Goal: Information Seeking & Learning: Learn about a topic

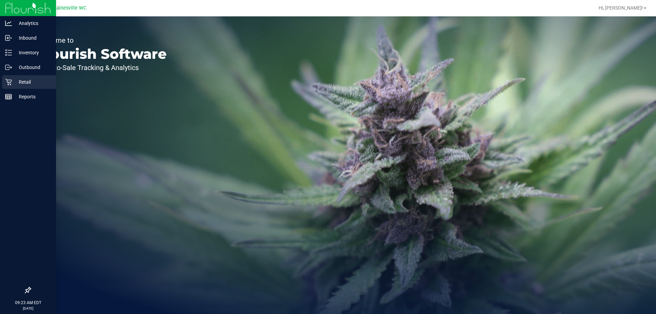
click at [8, 80] on icon at bounding box center [8, 82] width 7 height 7
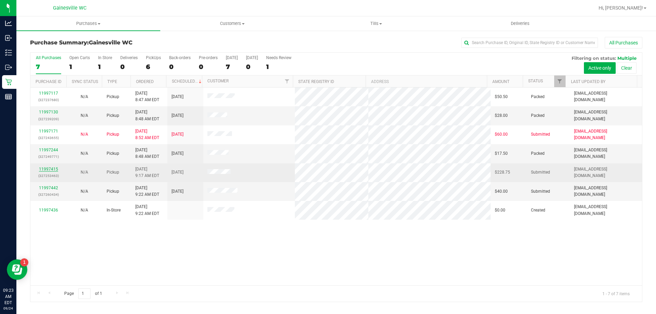
click at [55, 170] on link "11997415" at bounding box center [48, 169] width 19 height 5
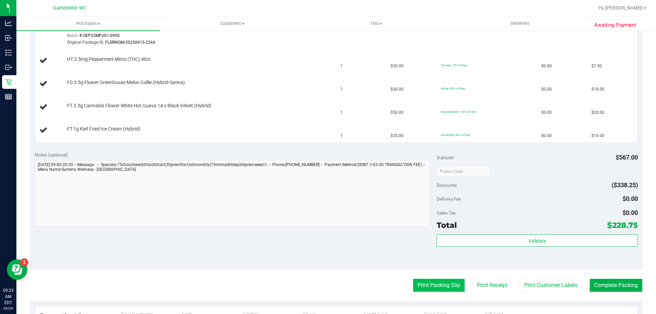
scroll to position [444, 0]
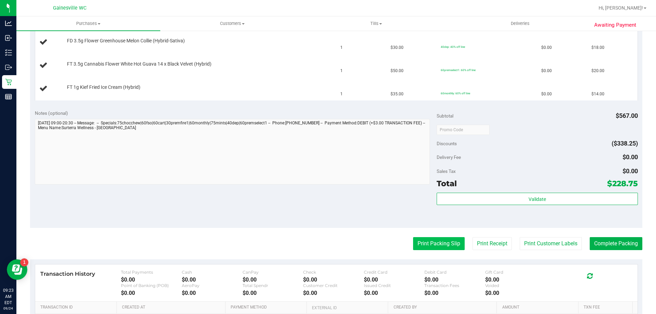
click at [439, 246] on button "Print Packing Slip" at bounding box center [439, 243] width 52 height 13
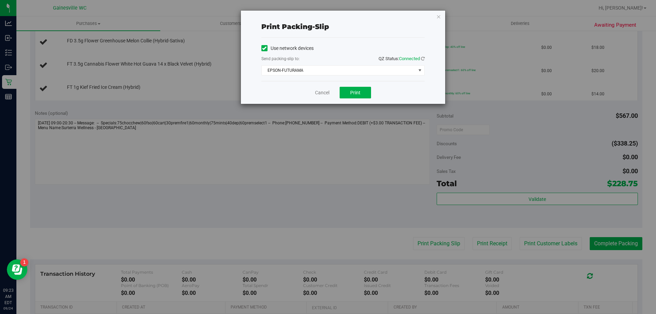
click at [358, 76] on div "Use network devices Send packing-slip to: QZ Status: Connected EPSON-FUTURAMA C…" at bounding box center [343, 59] width 163 height 43
click at [358, 75] on span "EPSON-FUTURAMA" at bounding box center [339, 71] width 154 height 10
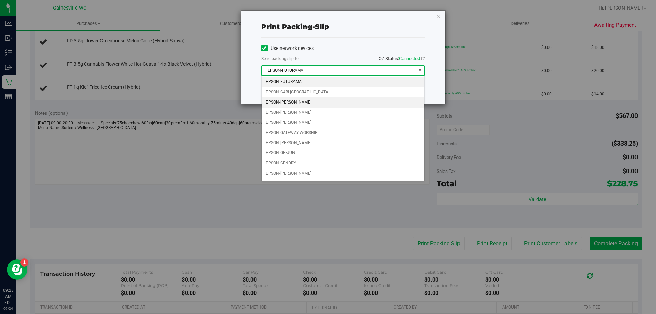
click at [340, 99] on li "EPSON-[PERSON_NAME]" at bounding box center [343, 102] width 163 height 10
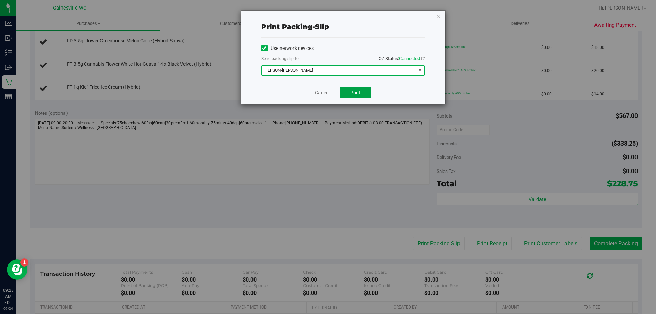
click at [360, 90] on span "Print" at bounding box center [355, 92] width 10 height 5
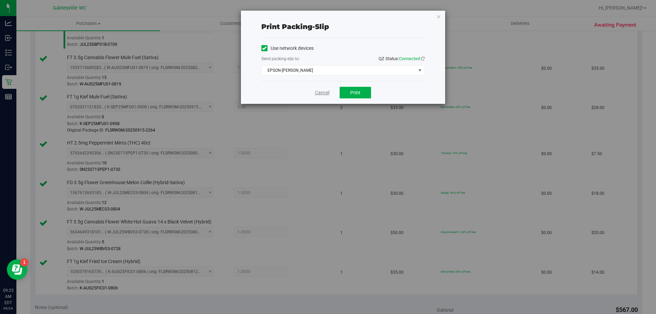
click at [326, 90] on link "Cancel" at bounding box center [322, 92] width 14 height 7
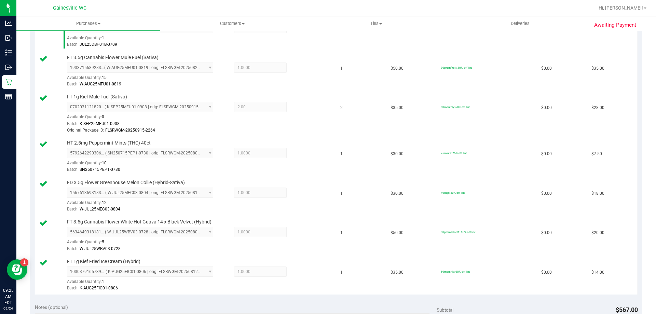
scroll to position [717, 0]
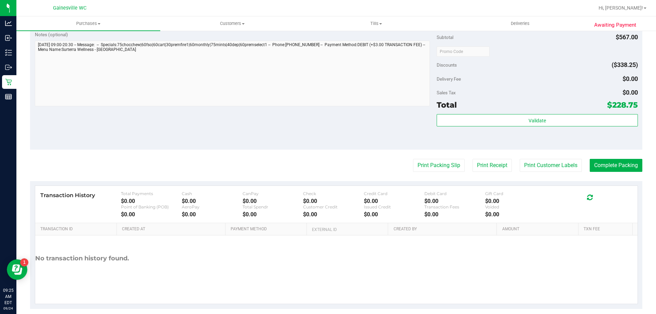
click at [555, 111] on div "Subtotal $567.00 Discounts ($338.25) Delivery Fee $0.00 Sales Tax $0.00 Total $…" at bounding box center [537, 88] width 201 height 114
click at [546, 130] on div "Validate" at bounding box center [537, 129] width 201 height 31
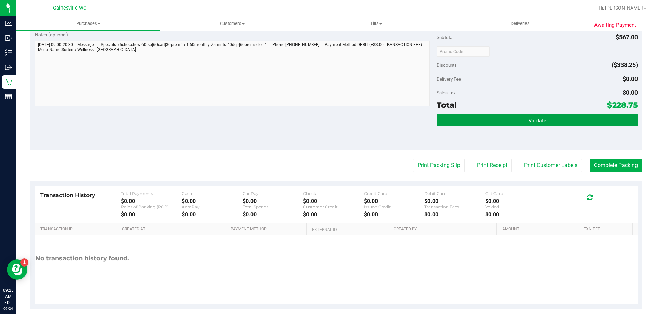
click at [548, 123] on button "Validate" at bounding box center [537, 120] width 201 height 12
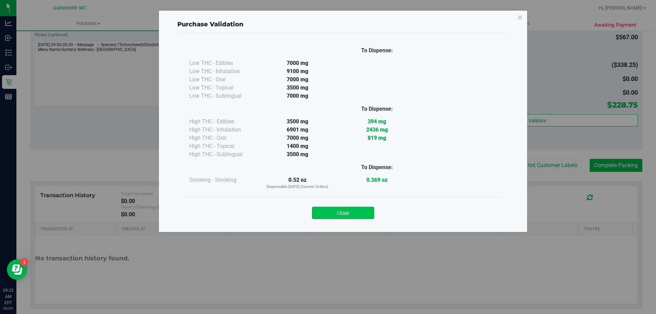
click at [349, 207] on button "Close" at bounding box center [343, 213] width 62 height 12
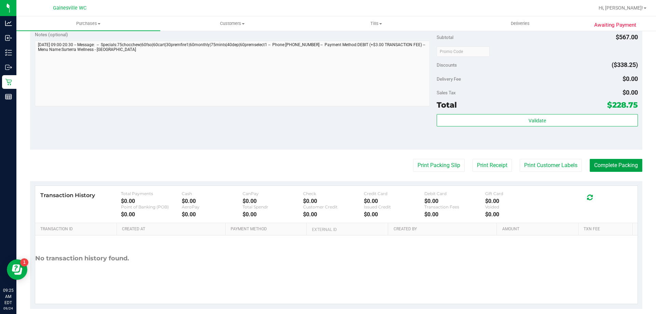
click at [608, 164] on button "Complete Packing" at bounding box center [616, 165] width 53 height 13
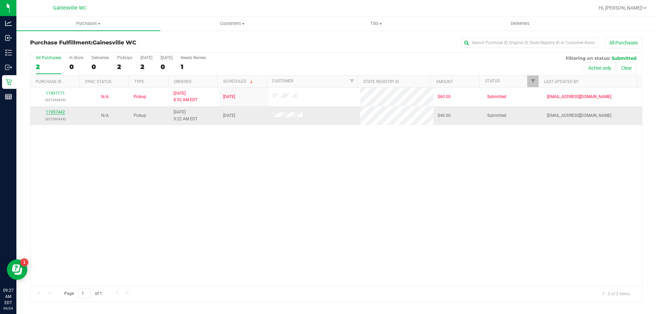
click at [53, 114] on link "11997442" at bounding box center [55, 112] width 19 height 5
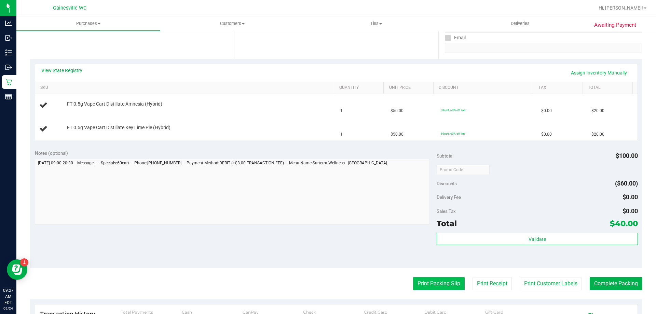
scroll to position [137, 0]
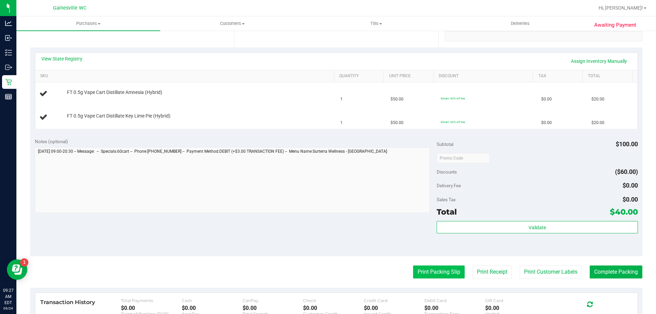
click at [429, 266] on button "Print Packing Slip" at bounding box center [439, 272] width 52 height 13
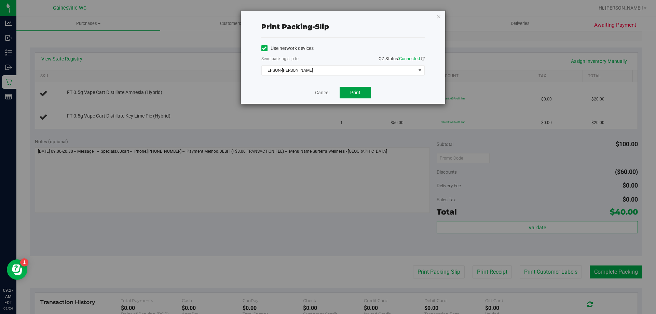
click at [356, 92] on span "Print" at bounding box center [355, 92] width 10 height 5
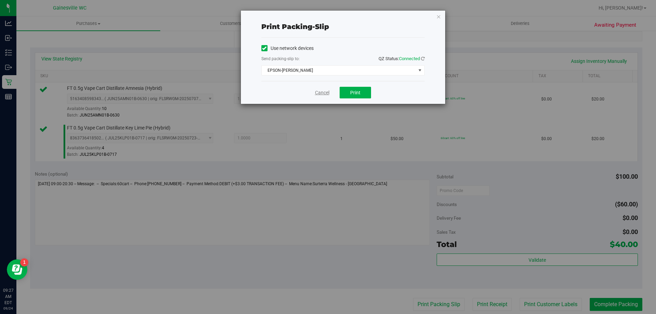
click at [317, 95] on link "Cancel" at bounding box center [322, 92] width 14 height 7
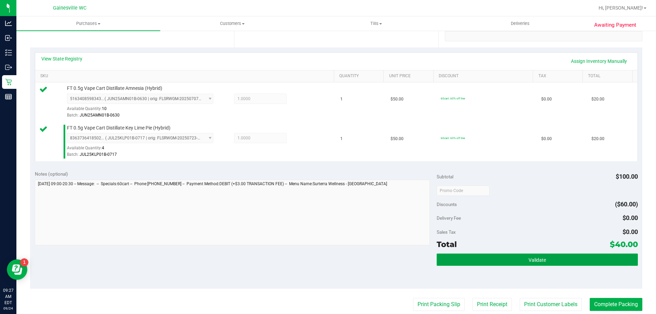
click at [546, 255] on button "Validate" at bounding box center [537, 260] width 201 height 12
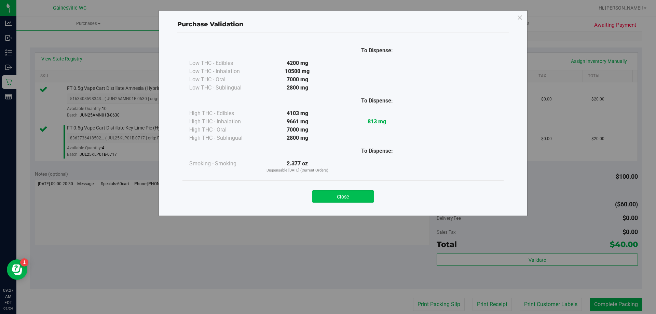
click at [365, 192] on button "Close" at bounding box center [343, 196] width 62 height 12
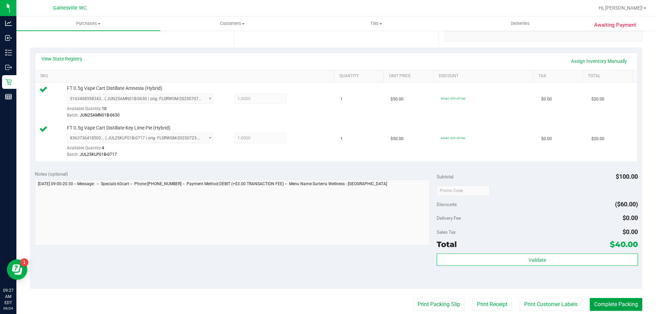
click at [600, 310] on button "Complete Packing" at bounding box center [616, 304] width 53 height 13
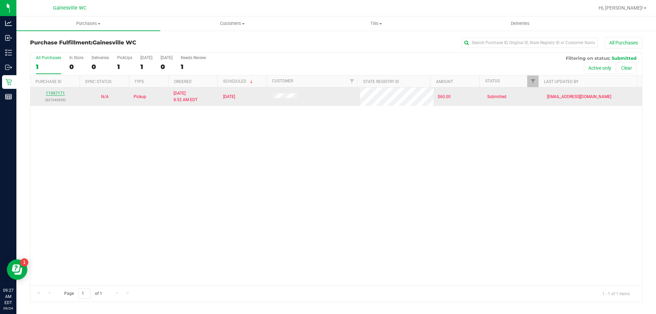
click at [55, 93] on link "11997171" at bounding box center [55, 93] width 19 height 5
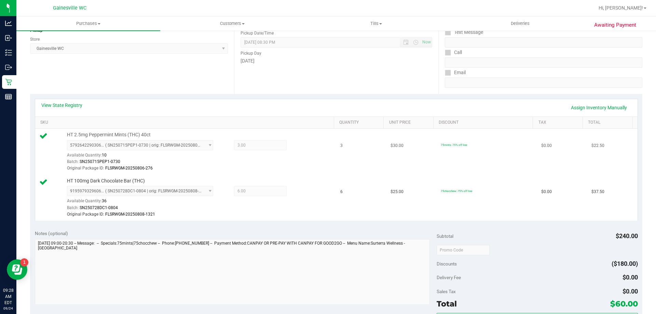
scroll to position [103, 0]
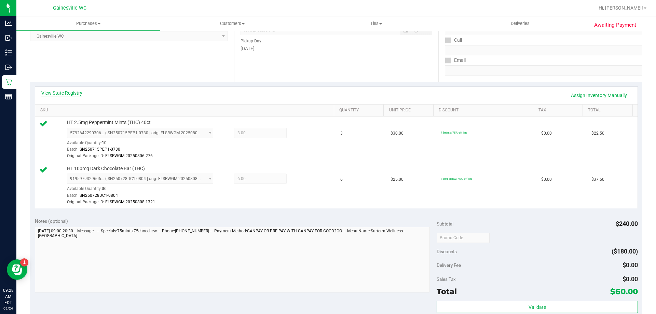
click at [81, 92] on link "View State Registry" at bounding box center [61, 93] width 41 height 7
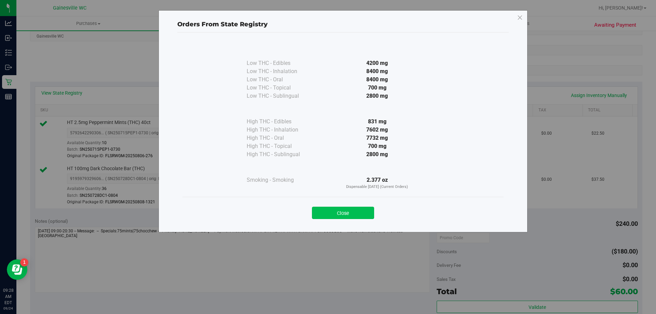
click at [350, 216] on button "Close" at bounding box center [343, 213] width 62 height 12
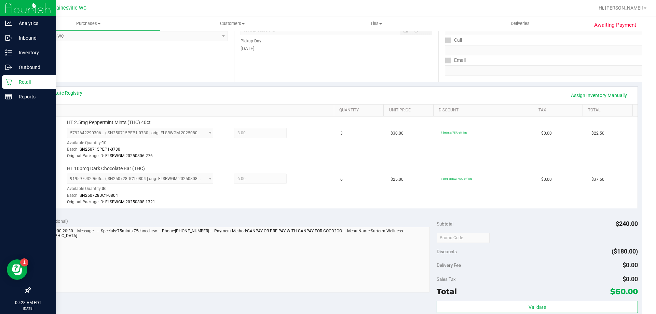
click at [16, 83] on p "Retail" at bounding box center [32, 82] width 41 height 8
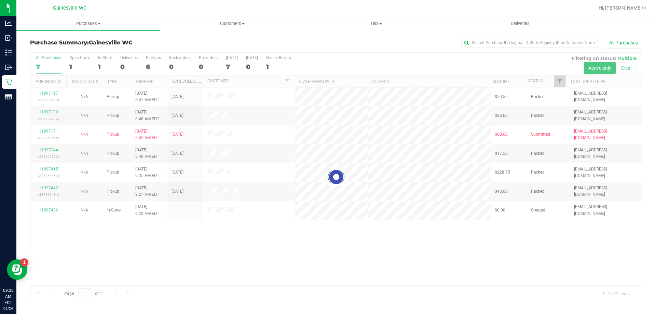
click at [216, 209] on div at bounding box center [336, 177] width 612 height 249
click at [217, 211] on div at bounding box center [336, 177] width 612 height 249
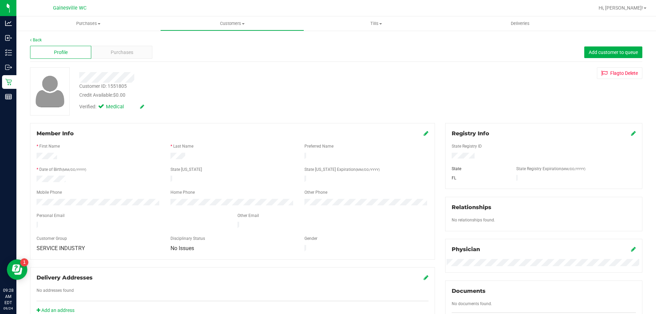
click at [128, 59] on div "Profile Purchases Add customer to queue" at bounding box center [336, 52] width 613 height 19
click at [129, 56] on div "Purchases" at bounding box center [121, 52] width 61 height 13
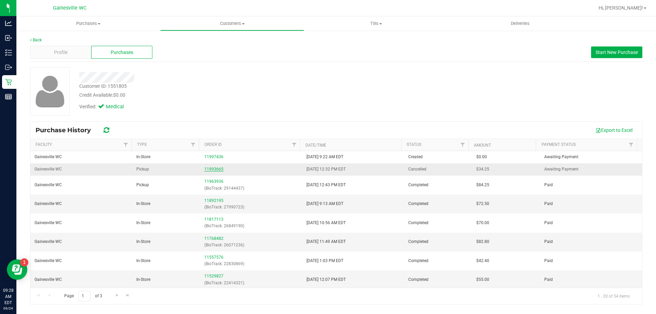
click at [215, 167] on link "11993665" at bounding box center [213, 169] width 19 height 5
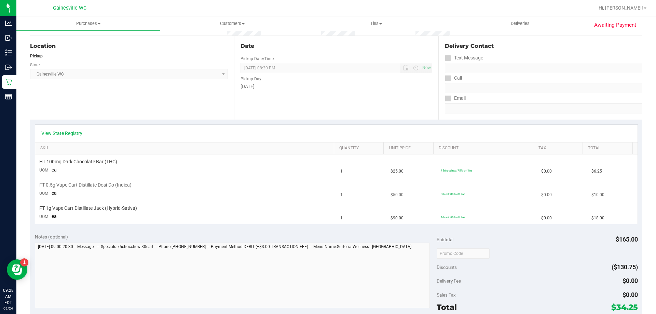
scroll to position [68, 0]
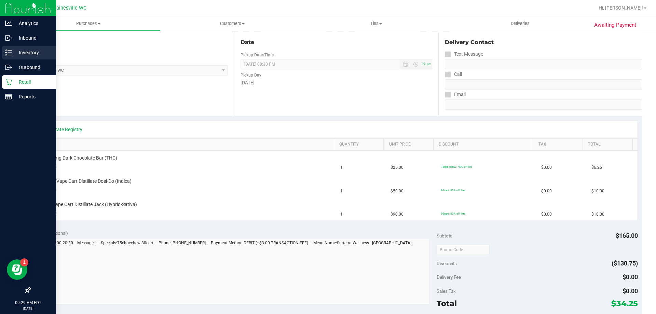
click at [6, 50] on icon at bounding box center [5, 50] width 1 height 1
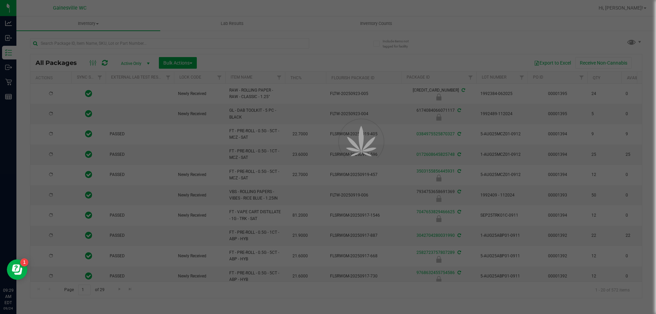
type input "[DATE]"
click at [172, 44] on div at bounding box center [328, 157] width 656 height 314
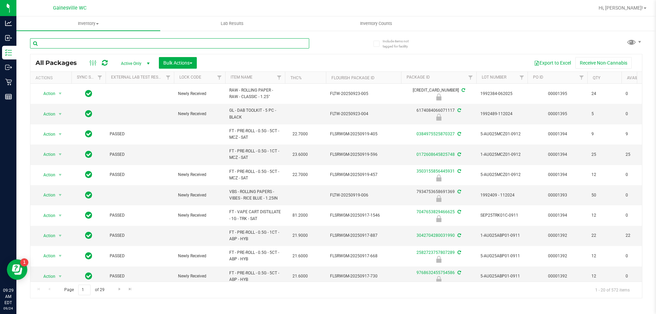
click at [172, 44] on input "text" at bounding box center [169, 43] width 279 height 10
type input "3478933879235561"
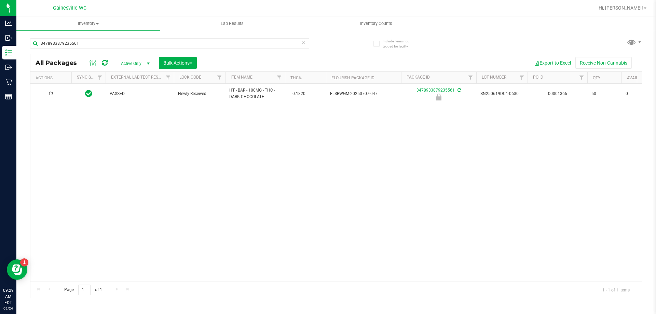
click at [57, 92] on div at bounding box center [51, 94] width 33 height 6
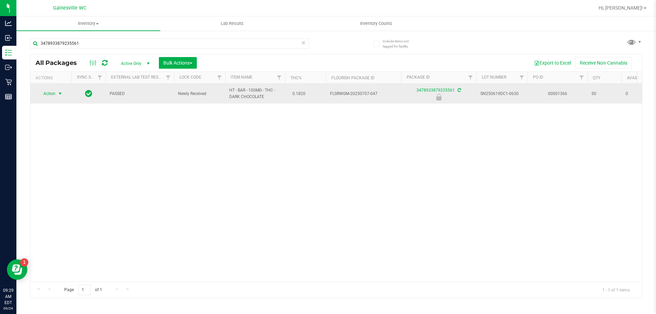
click at [57, 94] on span "select" at bounding box center [59, 93] width 5 height 5
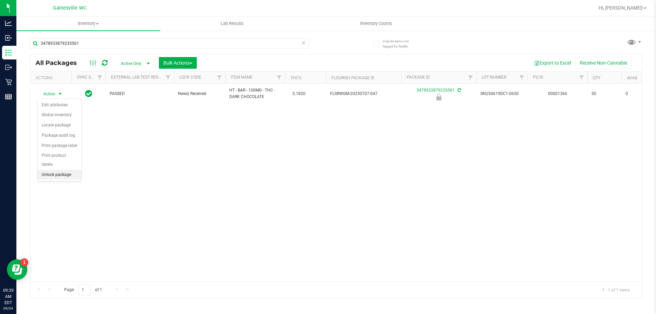
click at [57, 170] on li "Unlock package" at bounding box center [60, 175] width 44 height 10
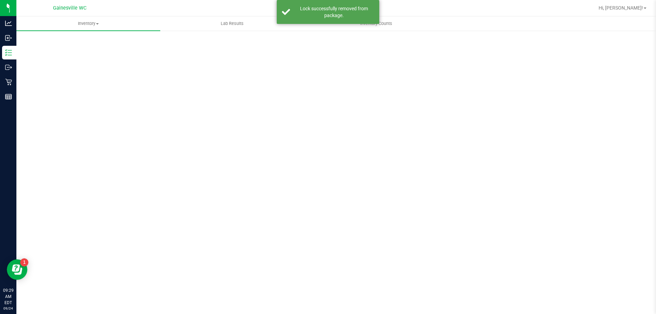
click at [139, 43] on div "Scan Packages 0" at bounding box center [336, 137] width 613 height 200
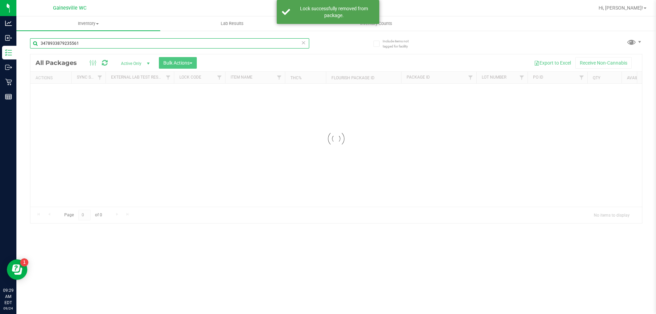
click at [139, 43] on input "3478933879235561" at bounding box center [169, 43] width 279 height 10
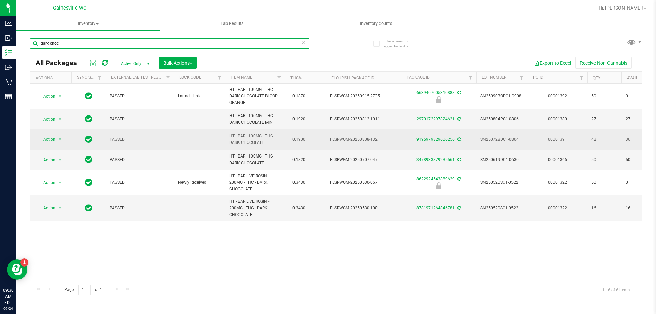
type input "dark choc"
drag, startPoint x: 269, startPoint y: 142, endPoint x: 228, endPoint y: 134, distance: 41.4
click at [228, 134] on td "HT - BAR - 100MG - THC - DARK CHOCOLATE" at bounding box center [255, 140] width 60 height 20
drag, startPoint x: 230, startPoint y: 134, endPoint x: 277, endPoint y: 144, distance: 48.3
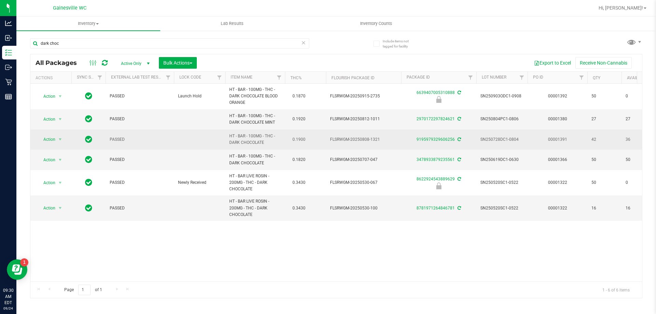
click at [277, 144] on span "HT - BAR - 100MG - THC - DARK CHOCOLATE" at bounding box center [255, 139] width 52 height 13
drag, startPoint x: 277, startPoint y: 146, endPoint x: 227, endPoint y: 135, distance: 51.8
click at [227, 135] on td "HT - BAR - 100MG - THC - DARK CHOCOLATE" at bounding box center [255, 140] width 60 height 20
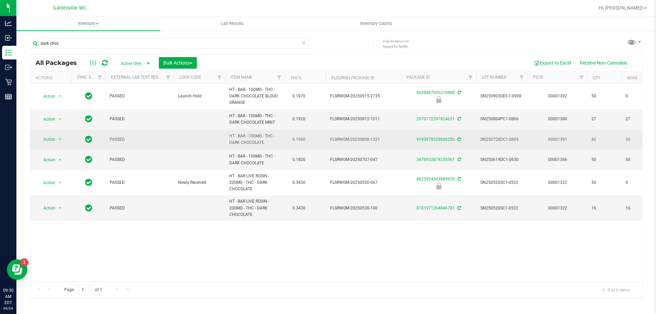
drag, startPoint x: 235, startPoint y: 136, endPoint x: 276, endPoint y: 144, distance: 41.4
click at [276, 144] on td "HT - BAR - 100MG - THC - DARK CHOCOLATE" at bounding box center [255, 140] width 60 height 20
click at [276, 144] on span "HT - BAR - 100MG - THC - DARK CHOCOLATE" at bounding box center [255, 139] width 52 height 13
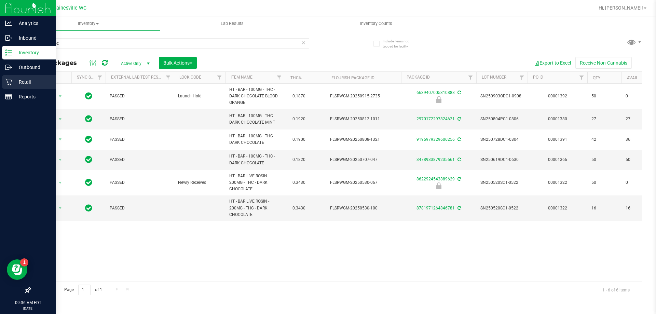
click at [12, 85] on div "Retail" at bounding box center [29, 82] width 54 height 14
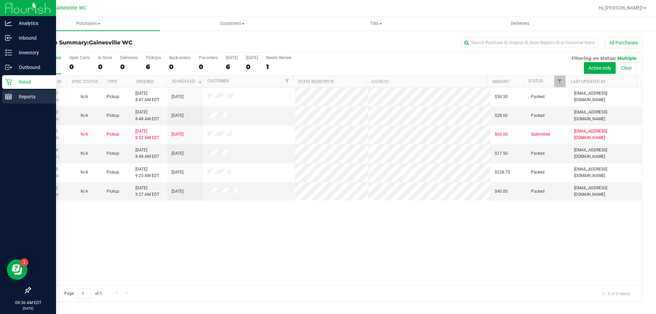
click at [19, 94] on p "Reports" at bounding box center [32, 97] width 41 height 8
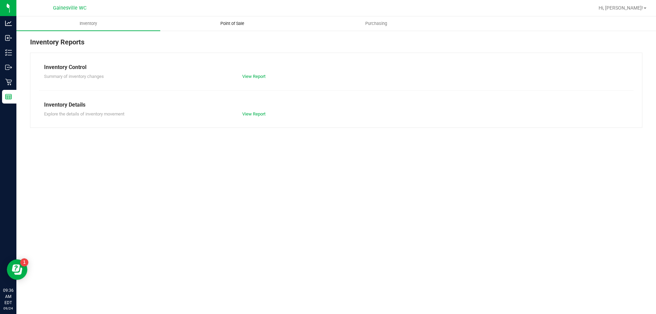
click at [241, 27] on uib-tab-heading "Point of Sale" at bounding box center [232, 24] width 143 height 14
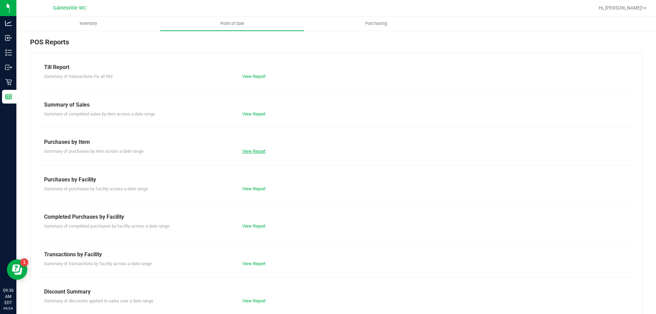
click at [261, 152] on link "View Report" at bounding box center [253, 151] width 23 height 5
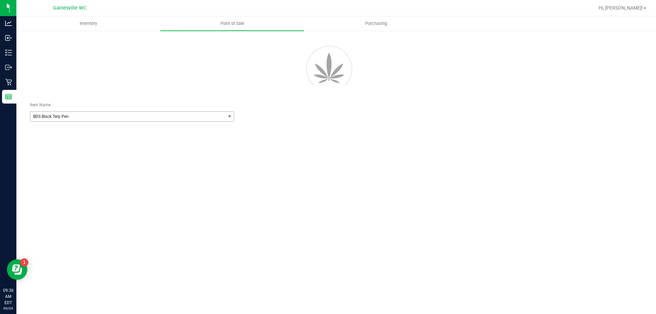
click at [147, 114] on span "BDS Black Terp Pen" at bounding box center [127, 117] width 195 height 10
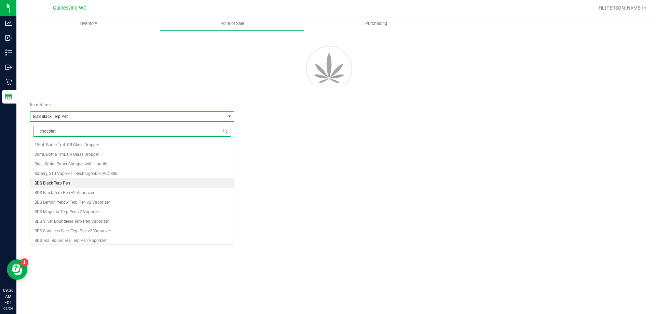
type input "chocolate"
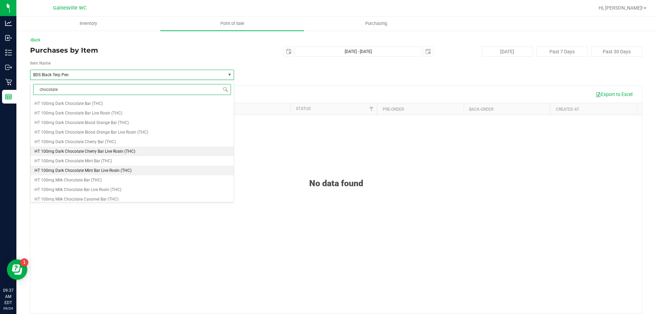
scroll to position [171, 0]
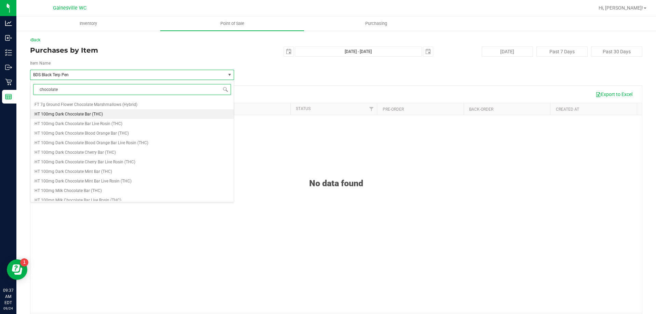
click at [118, 114] on li "HT 100mg Dark Chocolate Bar (THC)" at bounding box center [131, 114] width 203 height 10
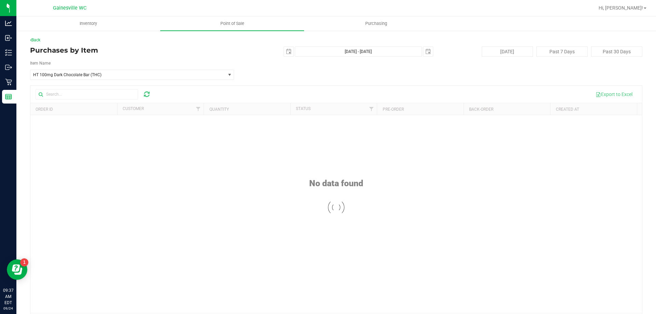
click at [367, 77] on div "Item Name HT 100mg Dark Chocolate Bar (THC) Select Item GRV 4in Pink Sandblaste…" at bounding box center [336, 70] width 613 height 20
